Goal: Leave review/rating: Leave review/rating

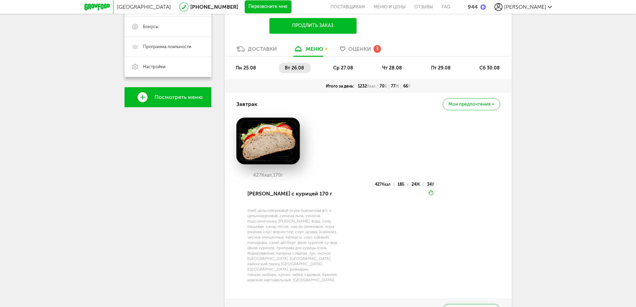
scroll to position [185, 0]
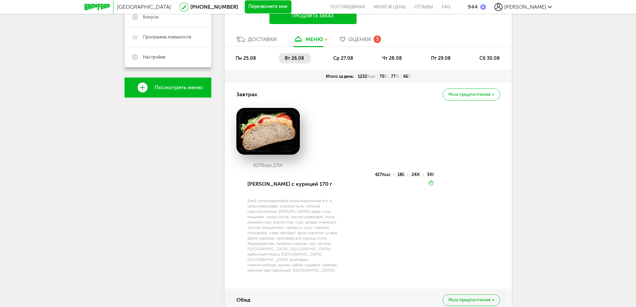
click at [362, 37] on span "Оценки" at bounding box center [359, 39] width 23 height 6
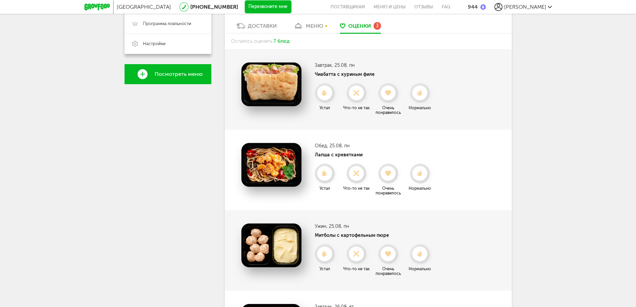
scroll to position [161, 0]
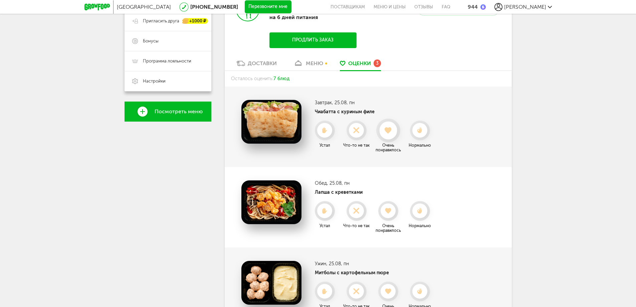
click at [389, 131] on use at bounding box center [388, 130] width 7 height 7
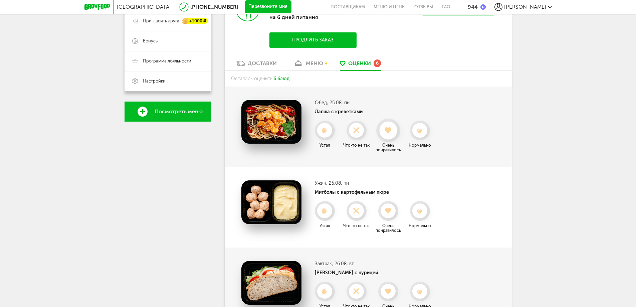
click at [389, 123] on div at bounding box center [388, 131] width 18 height 18
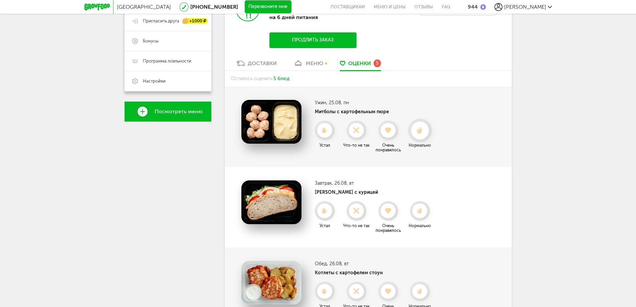
click at [423, 125] on div at bounding box center [420, 131] width 18 height 18
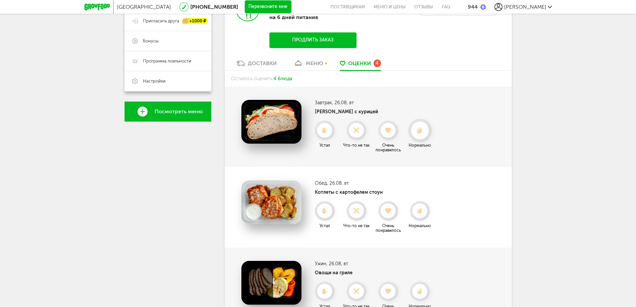
click at [421, 129] on icon at bounding box center [420, 130] width 18 height 7
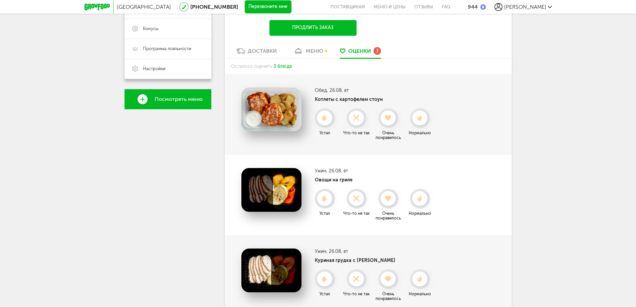
scroll to position [195, 0]
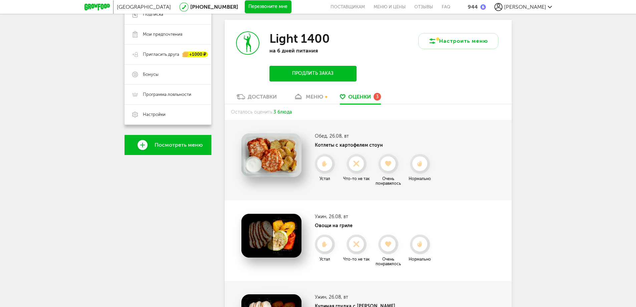
click at [315, 95] on div "меню" at bounding box center [314, 97] width 17 height 6
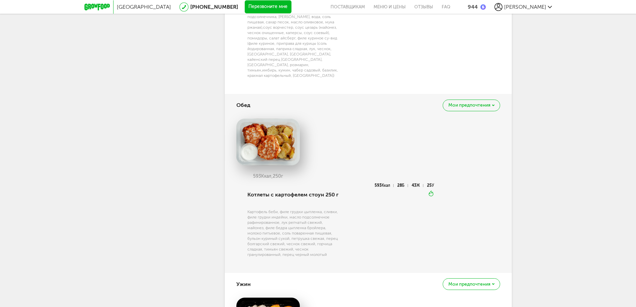
scroll to position [398, 0]
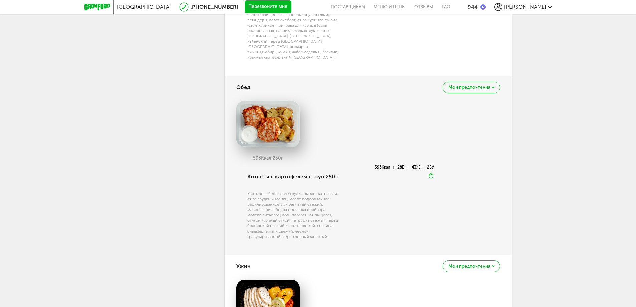
click at [315, 208] on div "Картофель беби, филе грудки цыпленка, сливки, филе грудки индейки, масло подсол…" at bounding box center [294, 215] width 93 height 48
drag, startPoint x: 334, startPoint y: 233, endPoint x: 268, endPoint y: 212, distance: 69.7
click at [268, 212] on div "Картофель беби, филе грудки цыпленка, сливки, филе грудки индейки, масло подсол…" at bounding box center [294, 215] width 93 height 48
click at [258, 207] on div "Картофель беби, филе грудки цыпленка, сливки, филе грудки индейки, масло подсол…" at bounding box center [294, 215] width 93 height 48
click at [238, 135] on img at bounding box center [267, 124] width 63 height 47
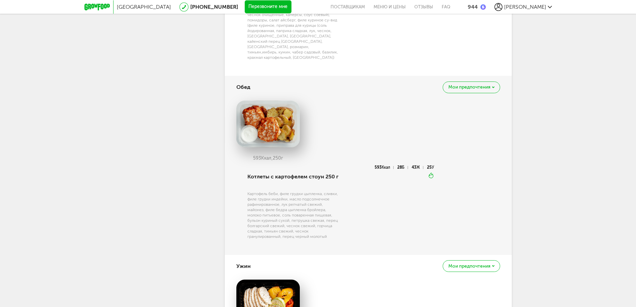
click at [238, 81] on h4 "Обед" at bounding box center [243, 87] width 14 height 13
